Goal: Task Accomplishment & Management: Use online tool/utility

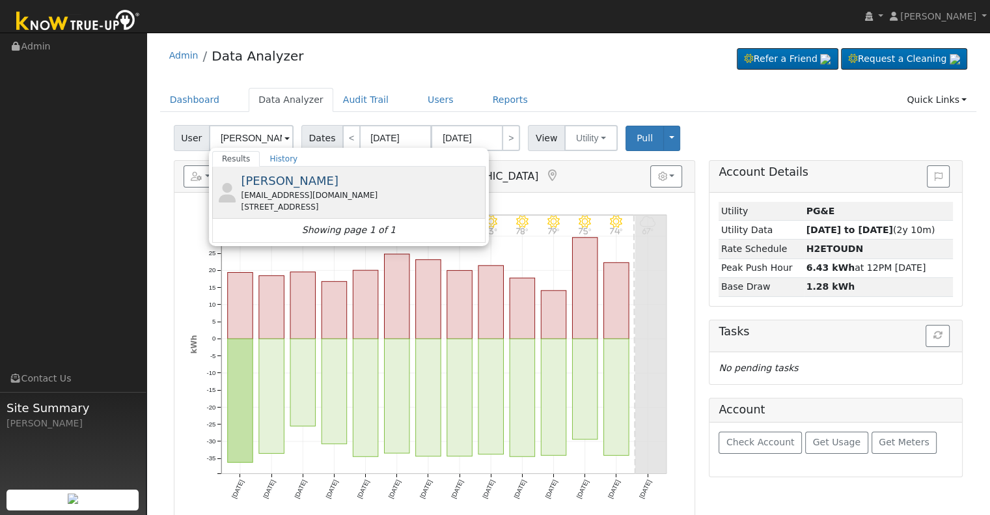
click at [355, 193] on div "[EMAIL_ADDRESS][DOMAIN_NAME]" at bounding box center [361, 195] width 241 height 12
type input "[PERSON_NAME]"
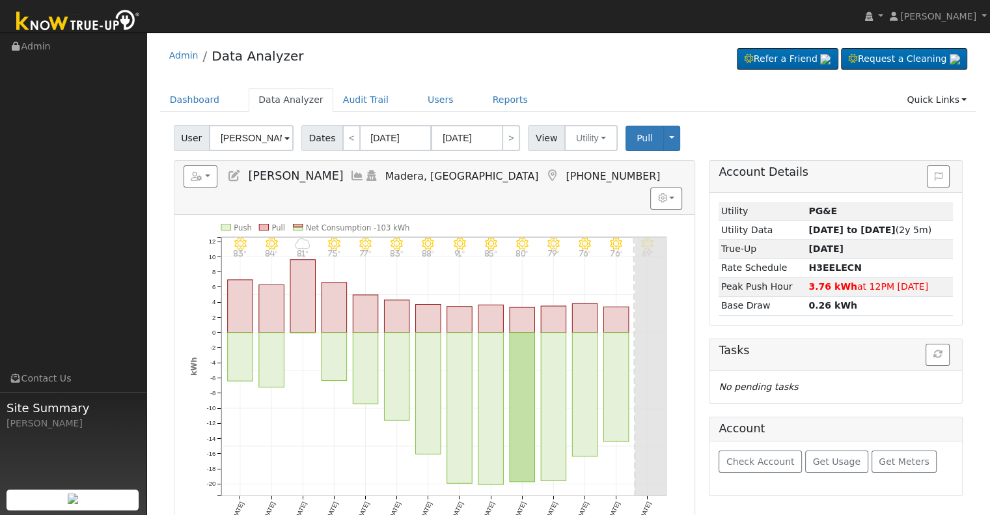
click at [350, 176] on icon at bounding box center [357, 176] width 14 height 12
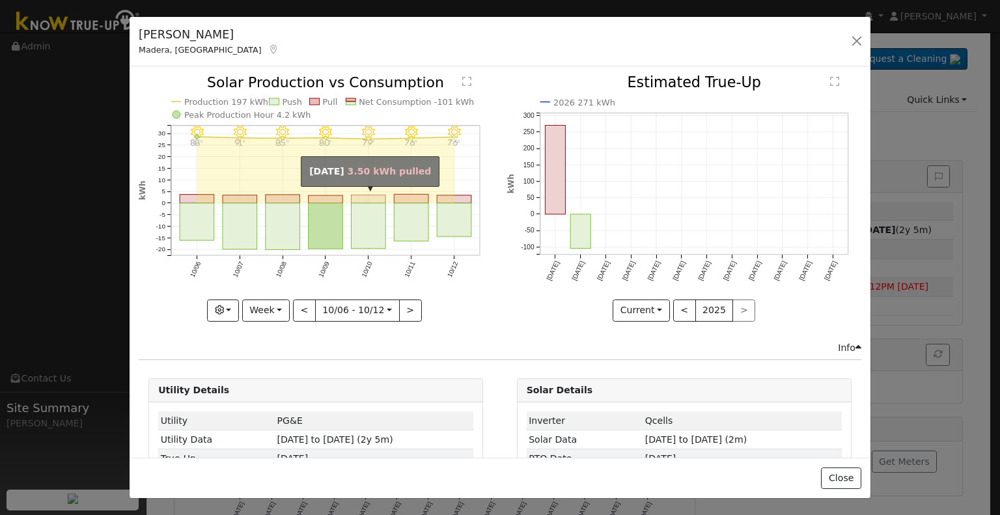
click at [351, 198] on rect "onclick=""" at bounding box center [368, 199] width 34 height 8
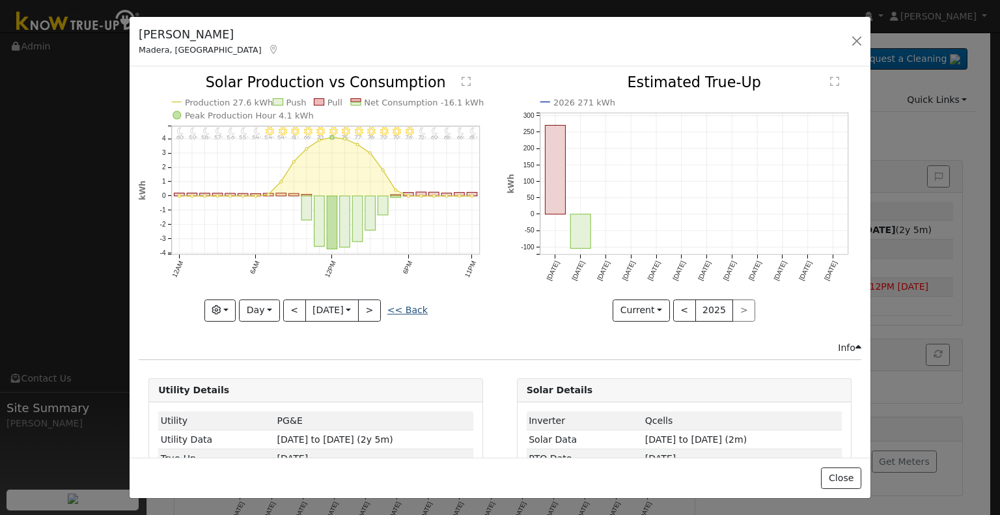
click at [401, 306] on link "<< Back" at bounding box center [407, 310] width 40 height 10
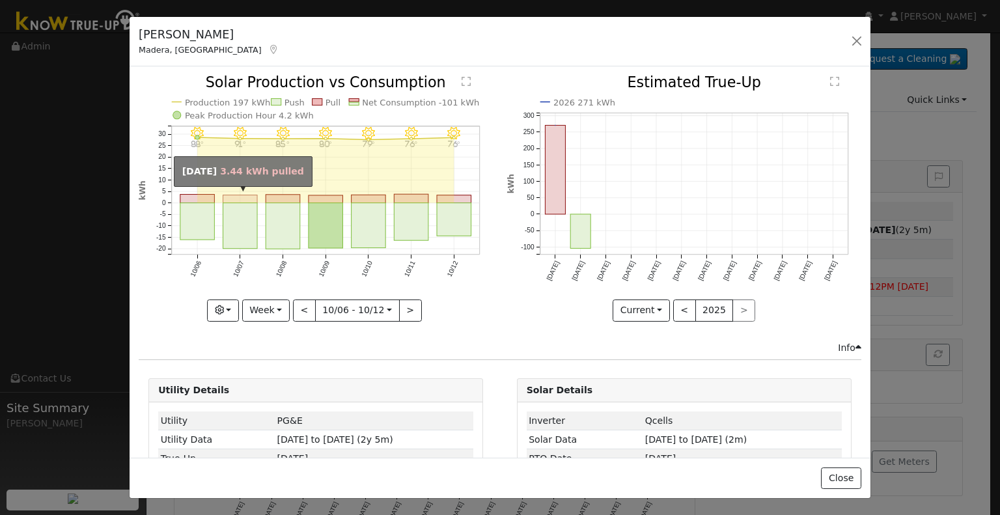
click at [243, 199] on rect "onclick=""" at bounding box center [240, 199] width 34 height 8
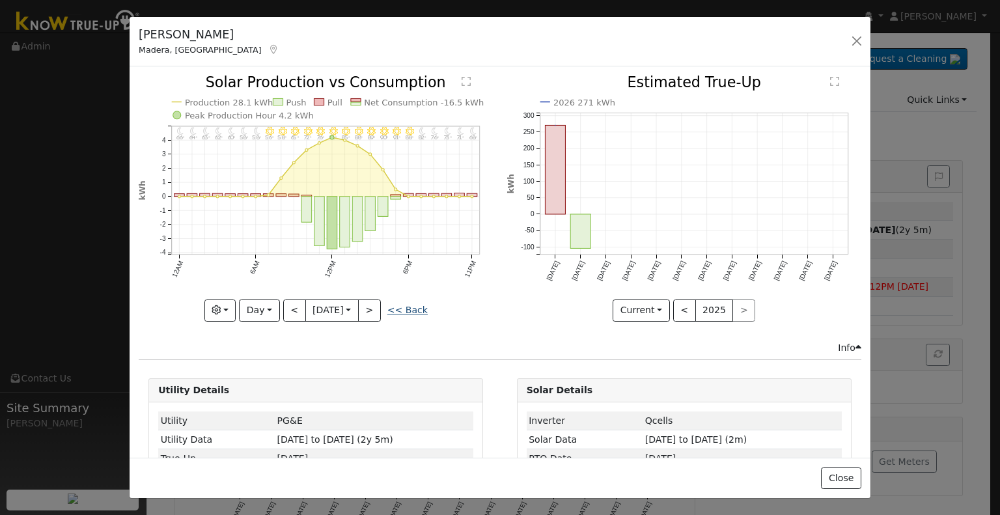
click at [416, 305] on link "<< Back" at bounding box center [407, 310] width 40 height 10
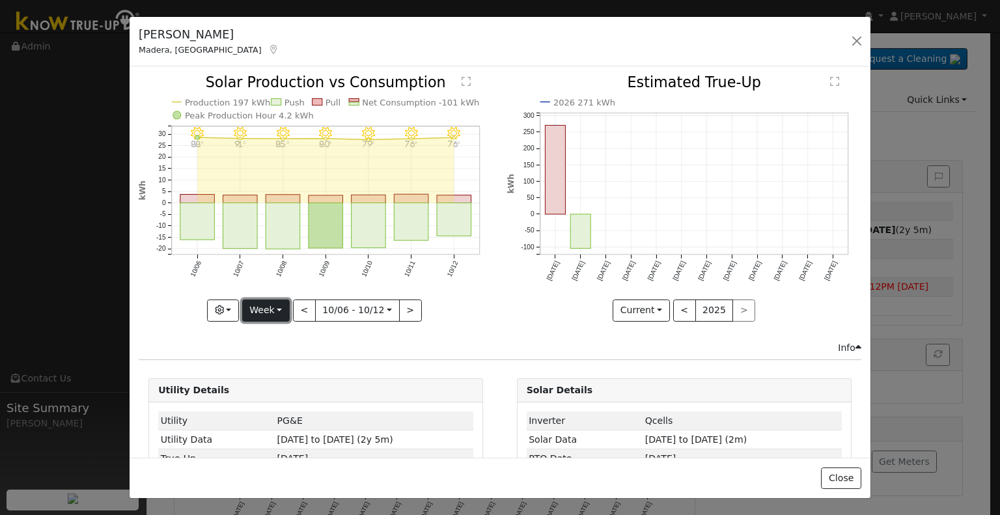
click at [281, 310] on button "Week" at bounding box center [266, 310] width 48 height 22
click at [299, 368] on link "Month" at bounding box center [288, 373] width 90 height 18
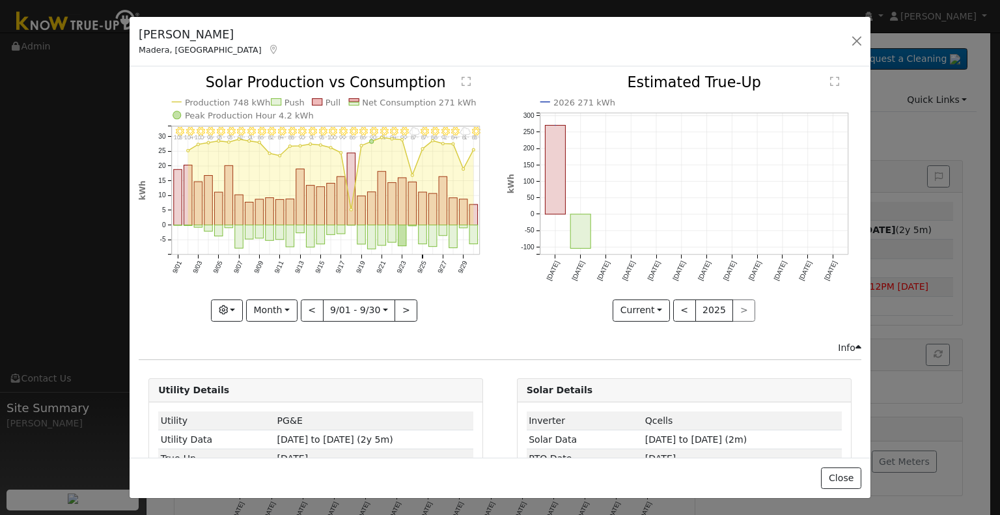
click at [404, 317] on div "9/30 - Clear 83° 9/29 - Cloudy 81° 9/28 - Clear 84° 9/27 - Clear 92° 9/26 - Cle…" at bounding box center [316, 207] width 368 height 265
click at [404, 305] on button ">" at bounding box center [405, 310] width 23 height 22
type input "[DATE]"
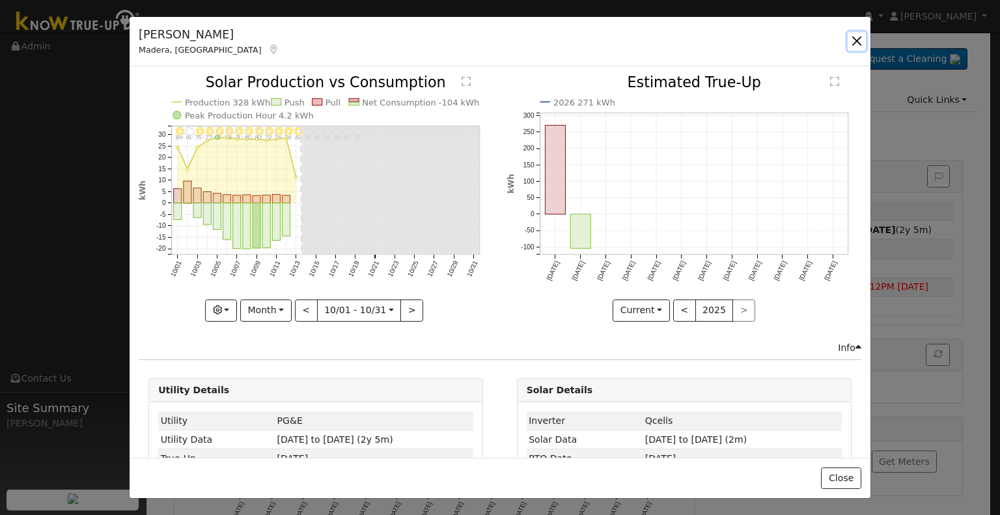
click at [864, 49] on button "button" at bounding box center [856, 41] width 18 height 18
